Goal: Complete application form: Complete application form

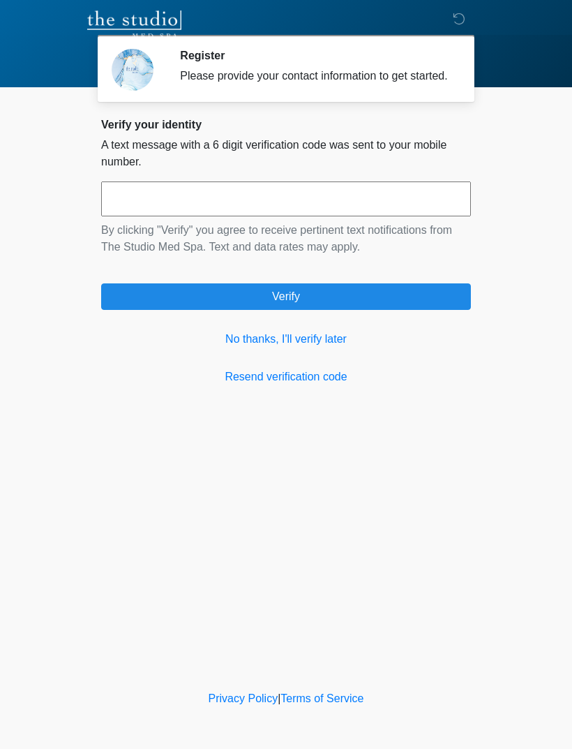
click at [316, 341] on div "Verify your identity A text message with a 6 digit verification code was sent t…" at bounding box center [286, 251] width 370 height 267
click at [318, 348] on link "No thanks, I'll verify later" at bounding box center [286, 339] width 370 height 17
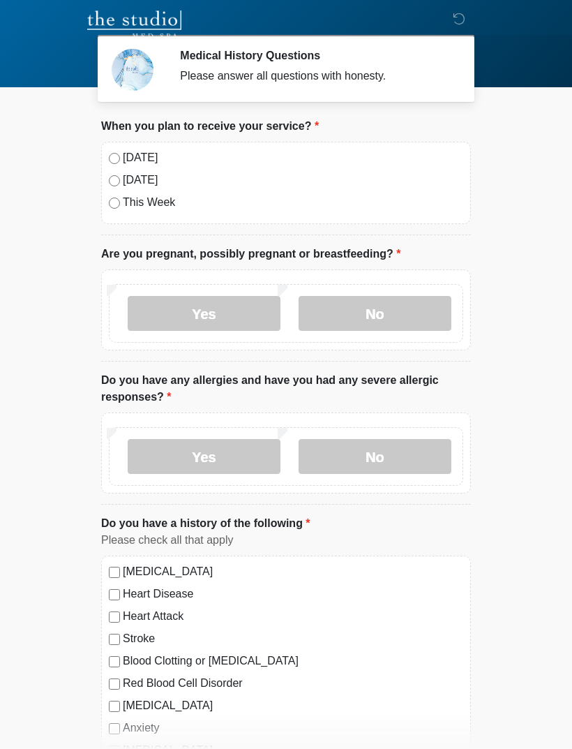
click at [108, 164] on div "[DATE] [DATE] This Week" at bounding box center [286, 183] width 370 height 82
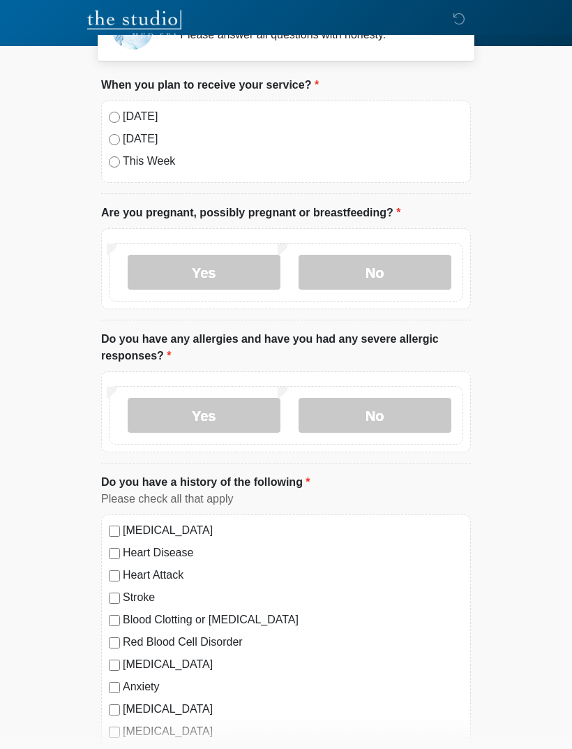
scroll to position [41, 0]
click at [350, 271] on label "No" at bounding box center [375, 272] width 153 height 35
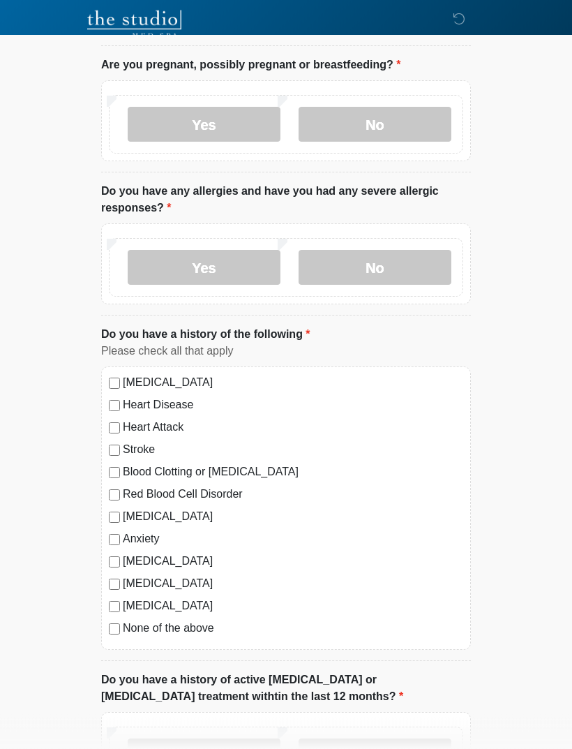
scroll to position [192, 0]
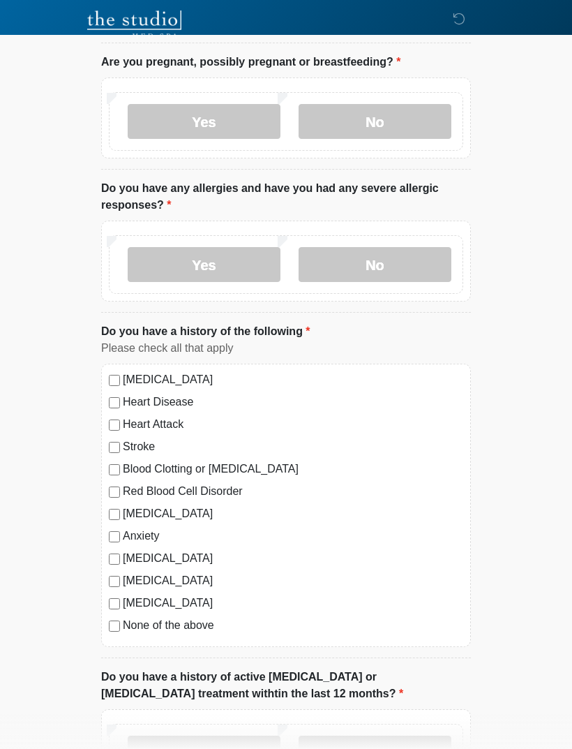
click at [230, 272] on label "Yes" at bounding box center [204, 264] width 153 height 35
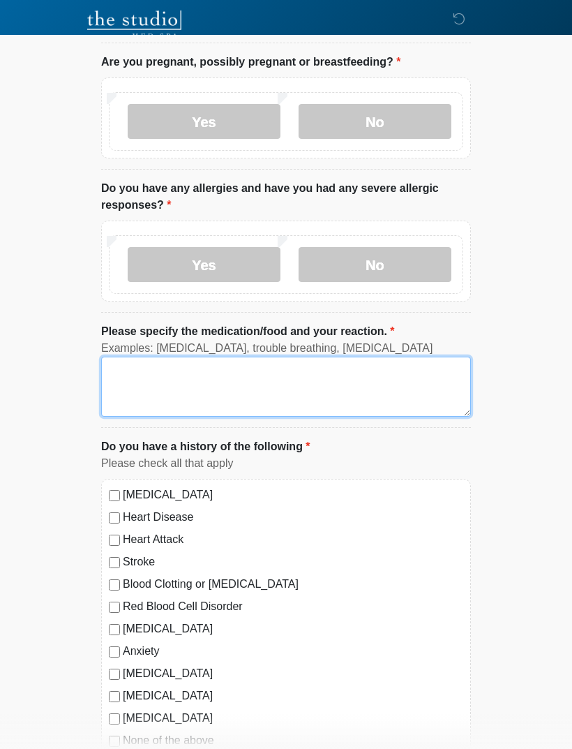
click at [253, 376] on textarea "Please specify the medication/food and your reaction." at bounding box center [286, 387] width 370 height 60
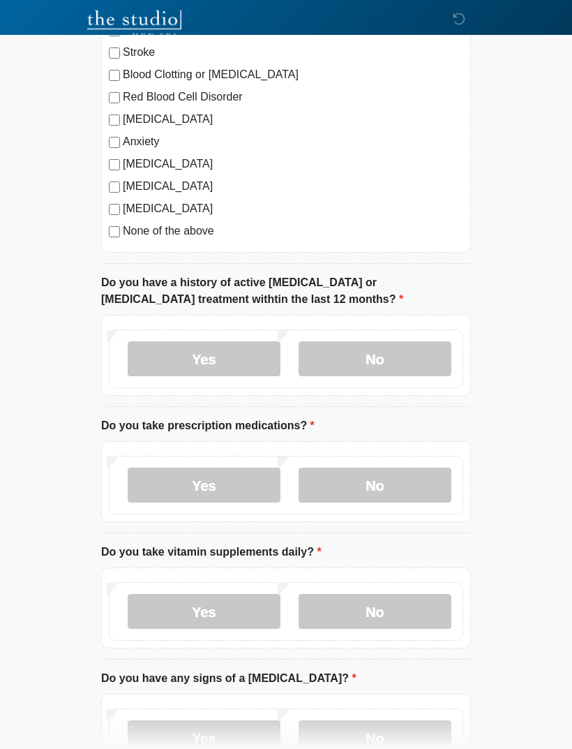
scroll to position [702, 0]
type textarea "**********"
click at [323, 348] on label "No" at bounding box center [375, 358] width 153 height 35
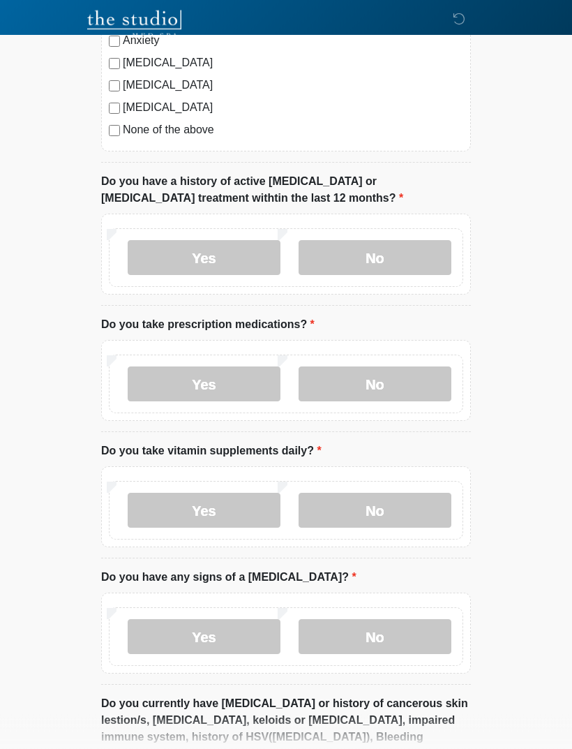
scroll to position [803, 0]
click at [348, 398] on label "No" at bounding box center [375, 384] width 153 height 35
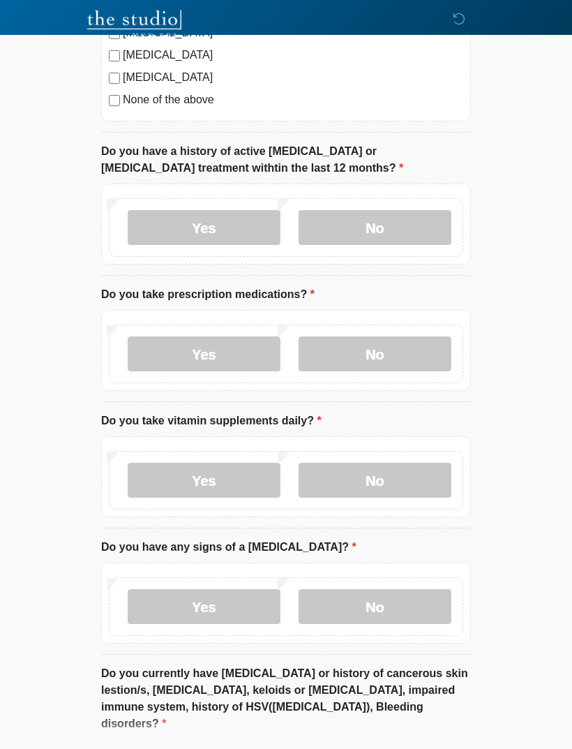
scroll to position [921, 0]
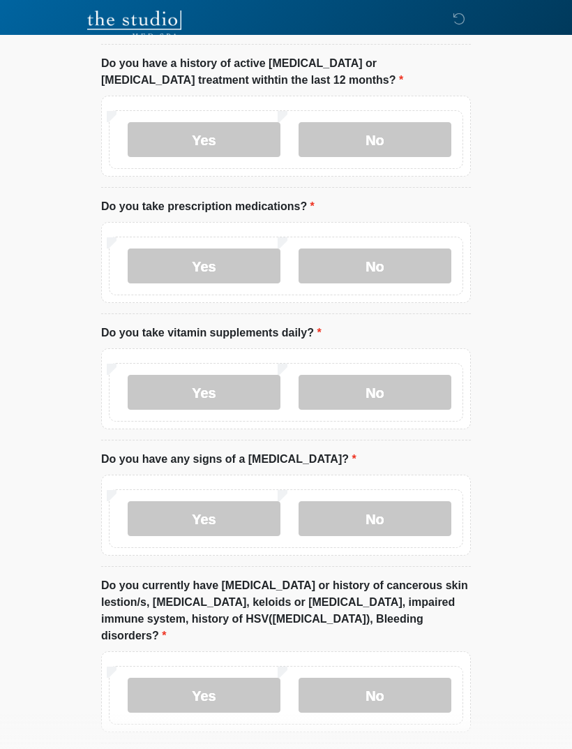
click at [331, 392] on label "No" at bounding box center [375, 392] width 153 height 35
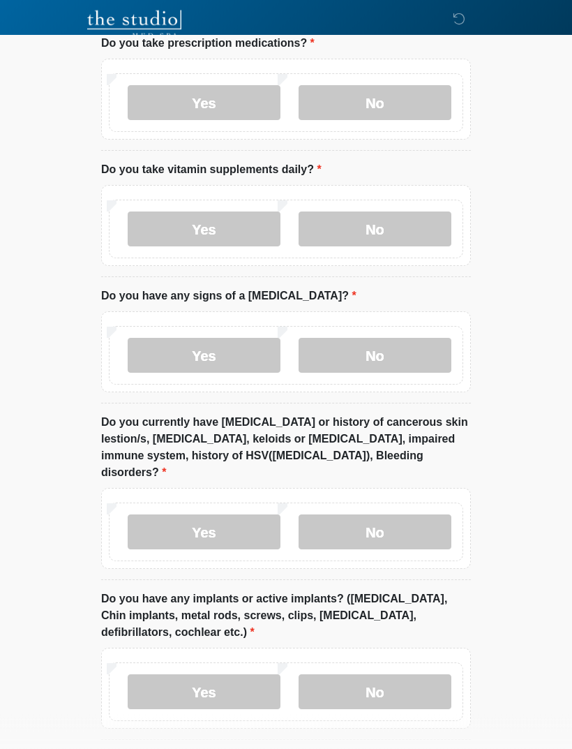
scroll to position [1088, 0]
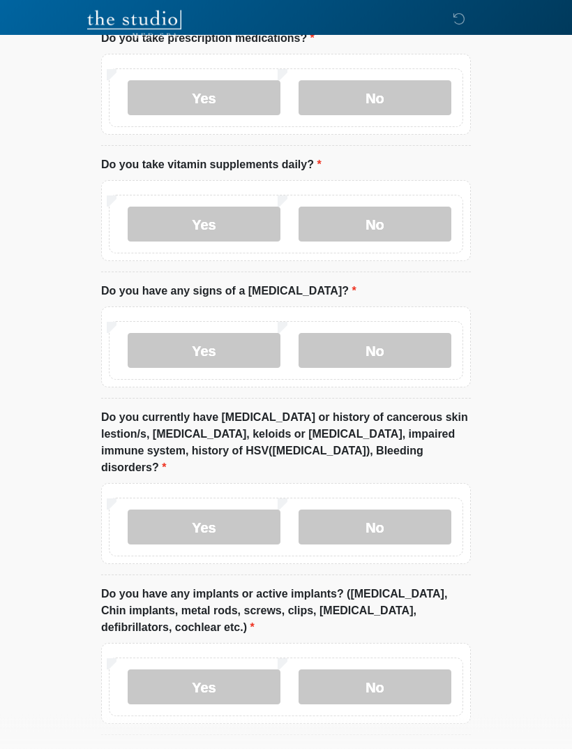
click at [326, 341] on label "No" at bounding box center [375, 351] width 153 height 35
click at [177, 510] on label "Yes" at bounding box center [204, 527] width 153 height 35
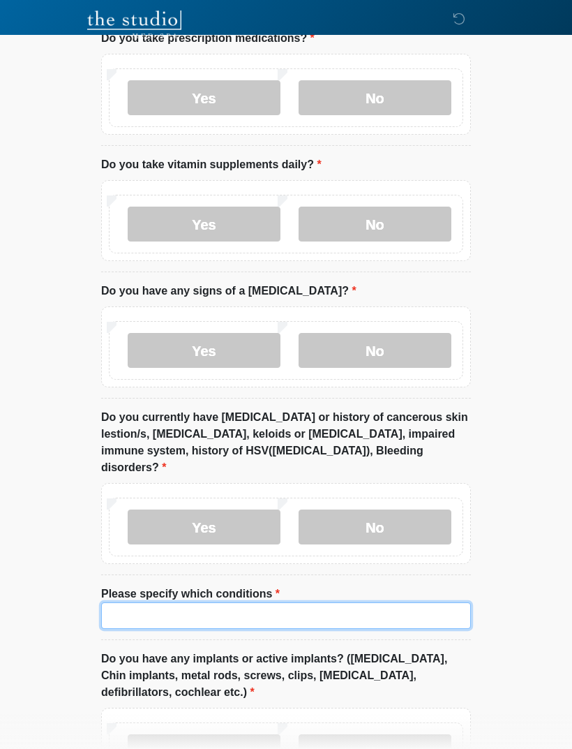
click at [145, 602] on input "Please specify which conditions" at bounding box center [286, 615] width 370 height 27
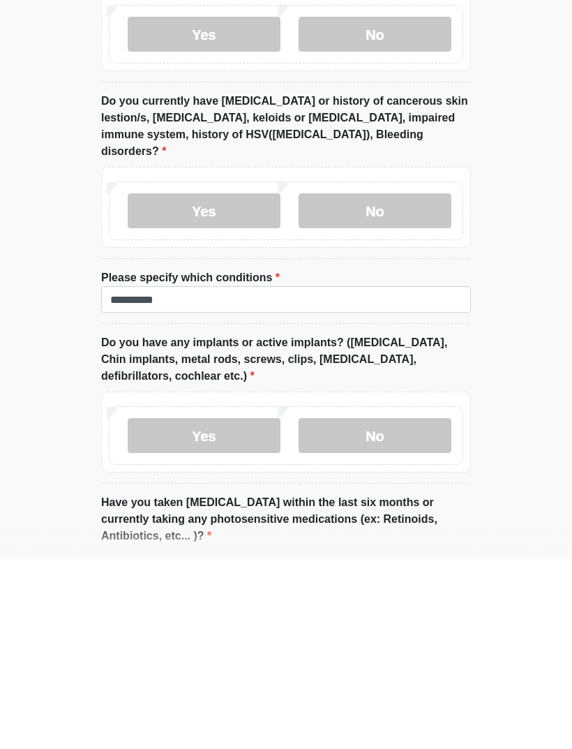
scroll to position [1347, 0]
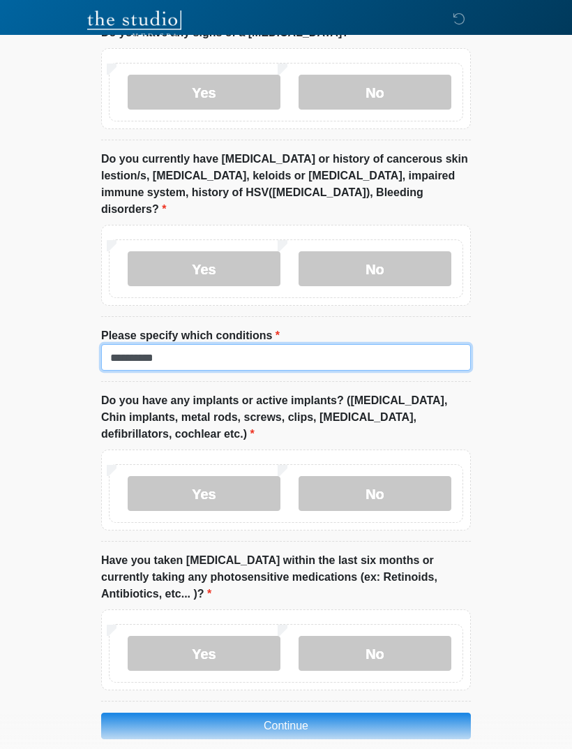
type input "**********"
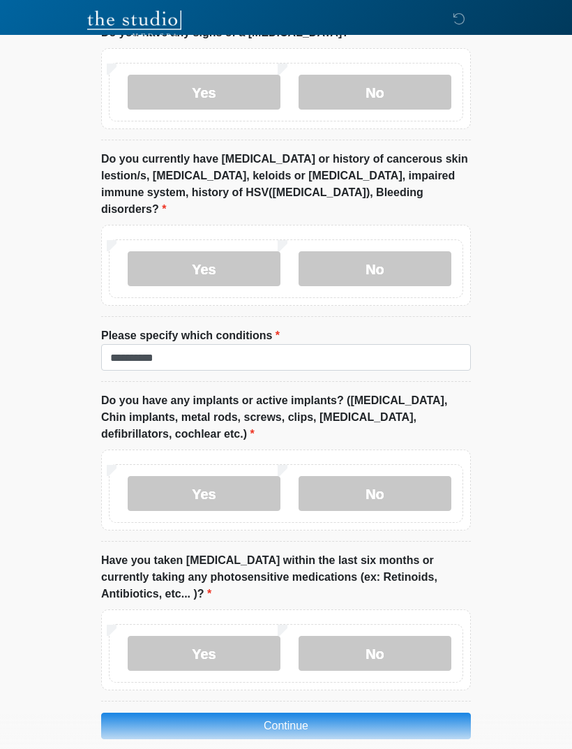
click at [349, 476] on label "No" at bounding box center [375, 493] width 153 height 35
click at [328, 636] on label "No" at bounding box center [375, 653] width 153 height 35
click at [260, 716] on button "Continue" at bounding box center [286, 726] width 370 height 27
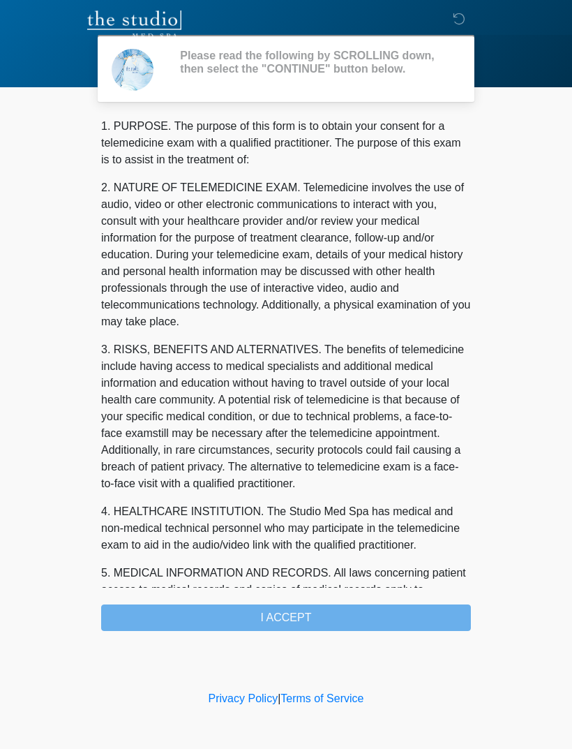
scroll to position [0, 0]
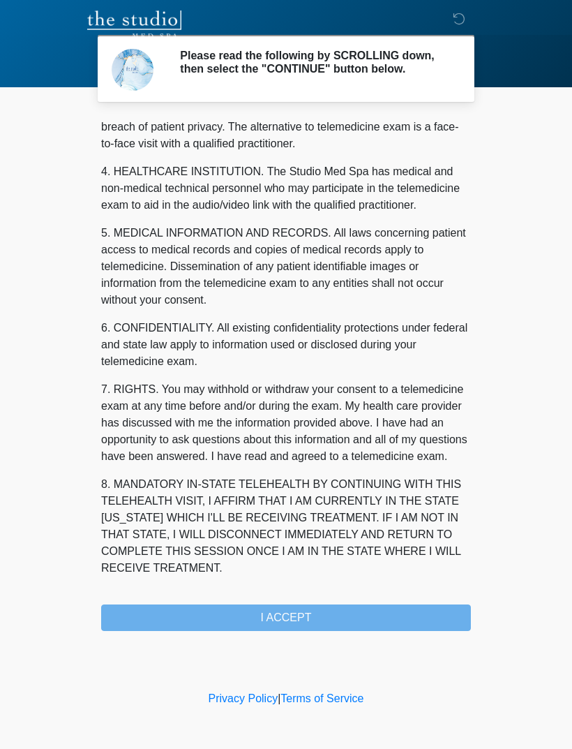
click at [207, 623] on div "1. PURPOSE. The purpose of this form is to obtain your consent for a telemedici…" at bounding box center [286, 374] width 370 height 513
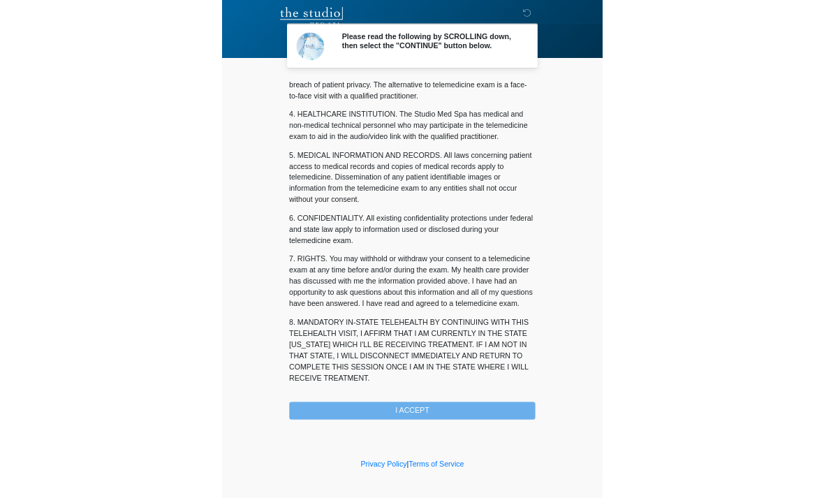
scroll to position [357, 0]
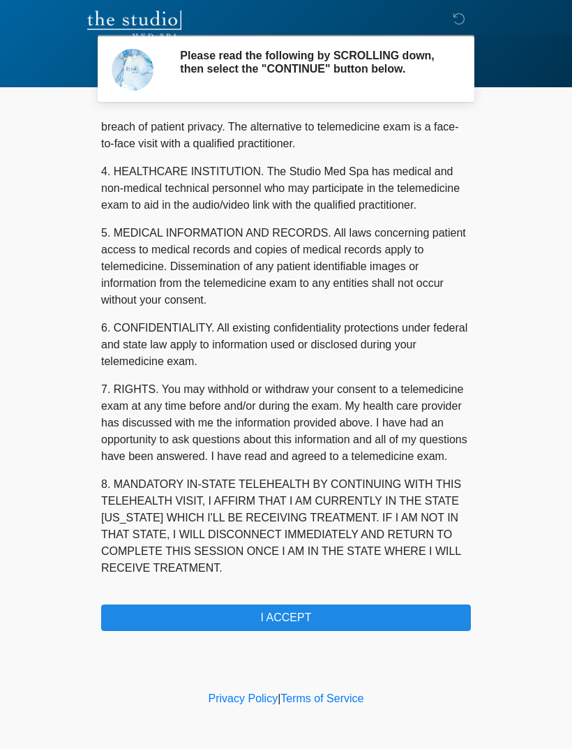
click at [228, 612] on button "I ACCEPT" at bounding box center [286, 618] width 370 height 27
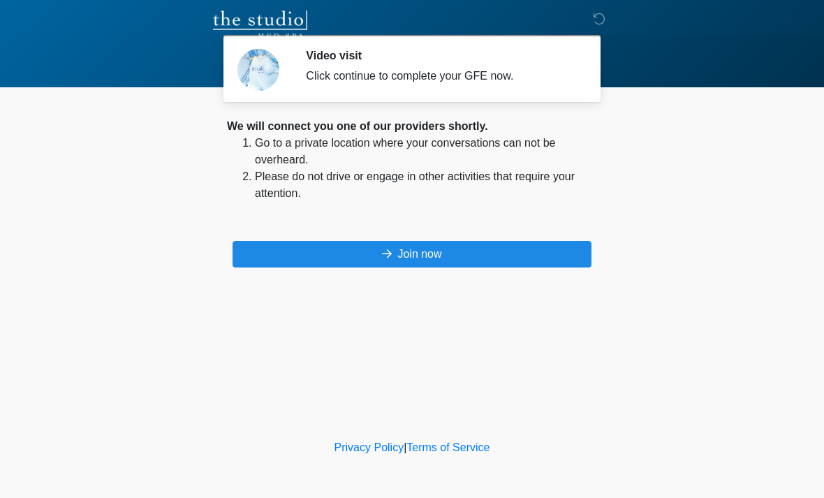
click at [473, 265] on button "Join now" at bounding box center [411, 254] width 359 height 27
